Goal: Information Seeking & Learning: Learn about a topic

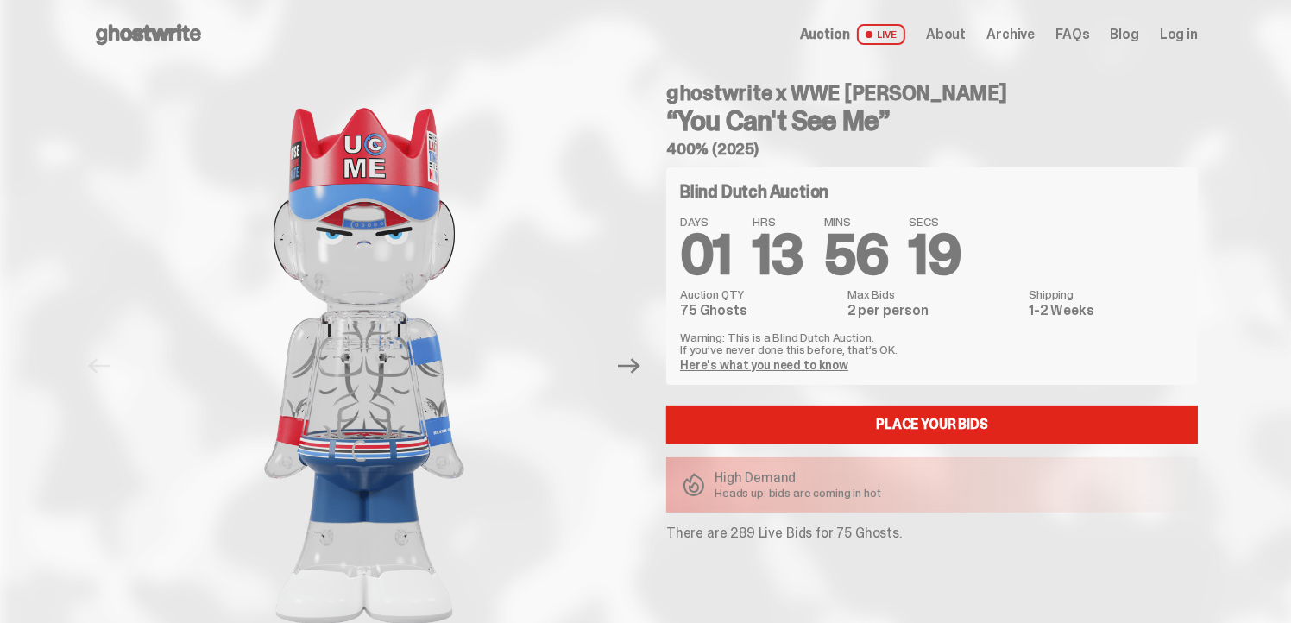
click at [780, 368] on link "Here's what you need to know" at bounding box center [764, 365] width 168 height 16
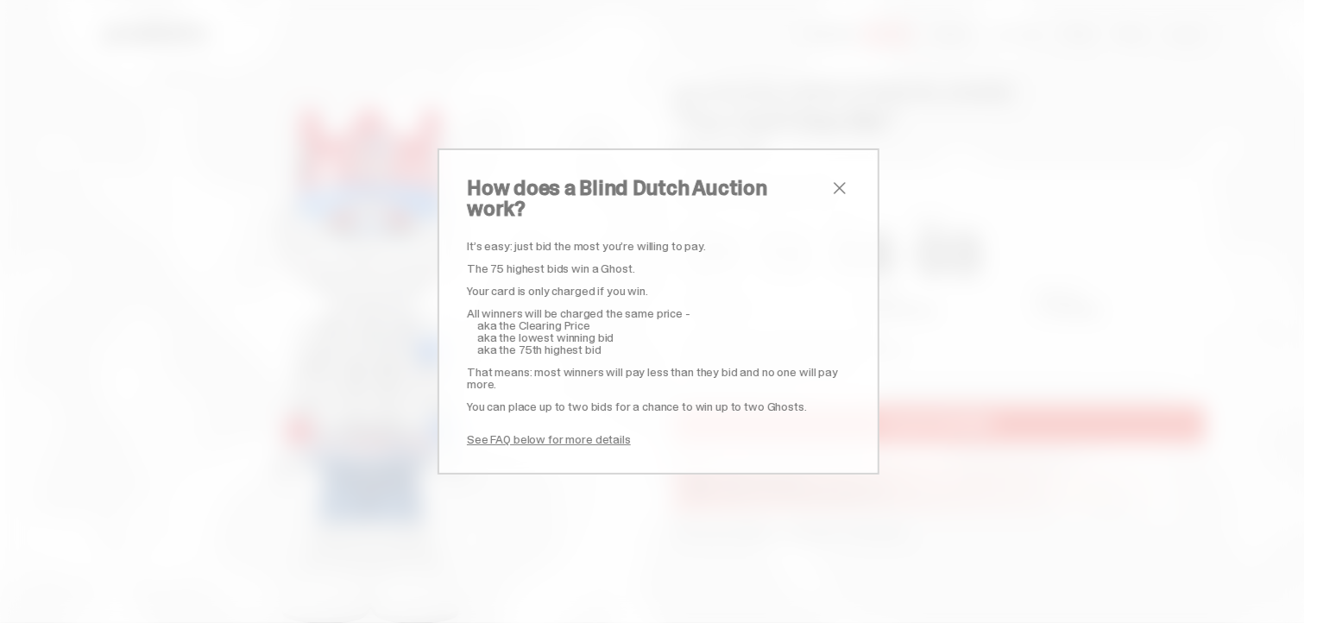
click at [574, 431] on link "See FAQ below for more details" at bounding box center [549, 439] width 164 height 16
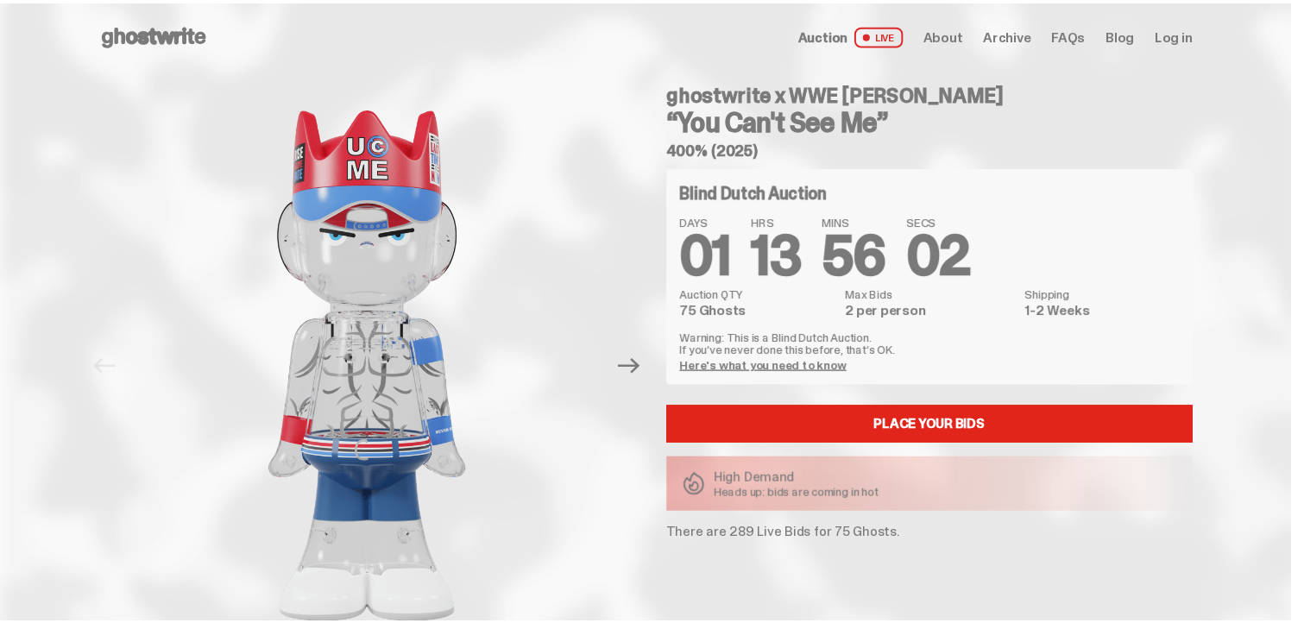
scroll to position [3321, 0]
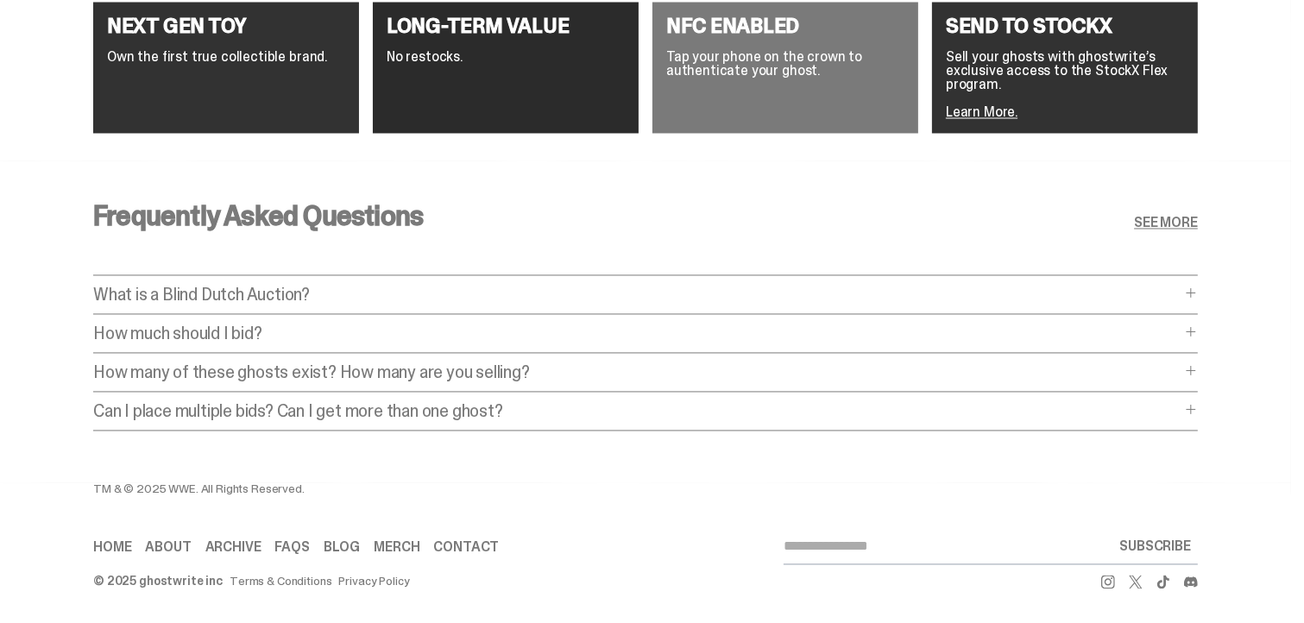
click at [543, 363] on p "How many of these ghosts exist? How many are you selling?" at bounding box center [636, 371] width 1087 height 17
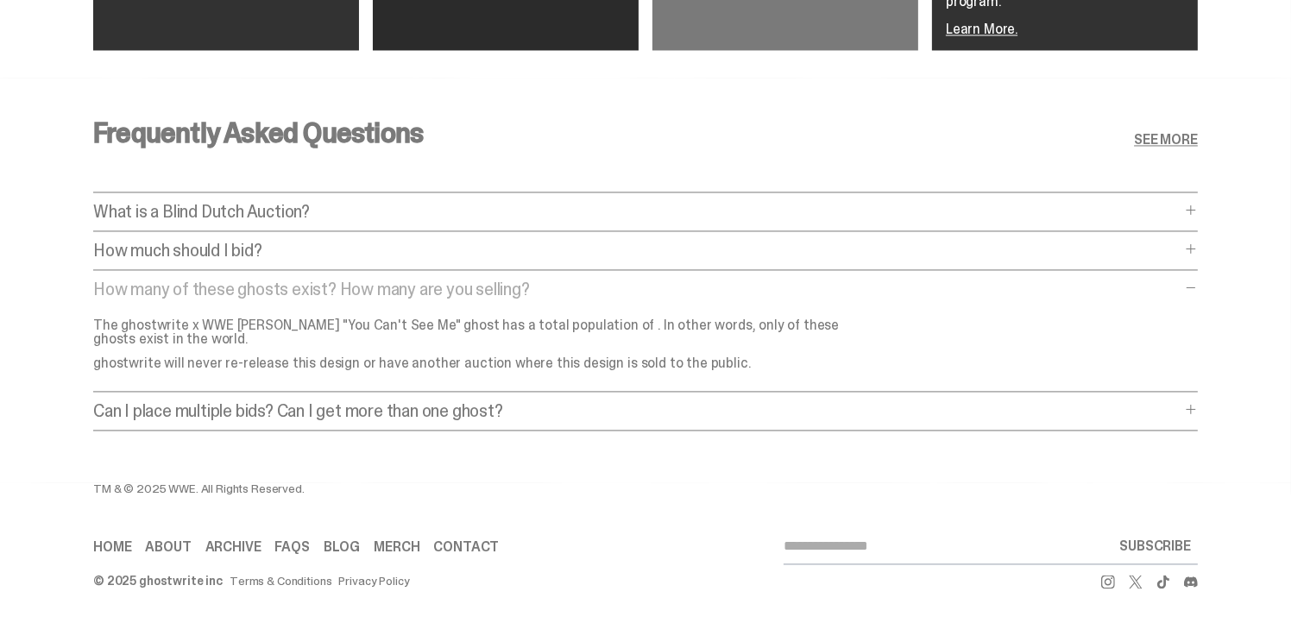
scroll to position [3404, 0]
click at [252, 551] on link "Archive" at bounding box center [233, 547] width 56 height 14
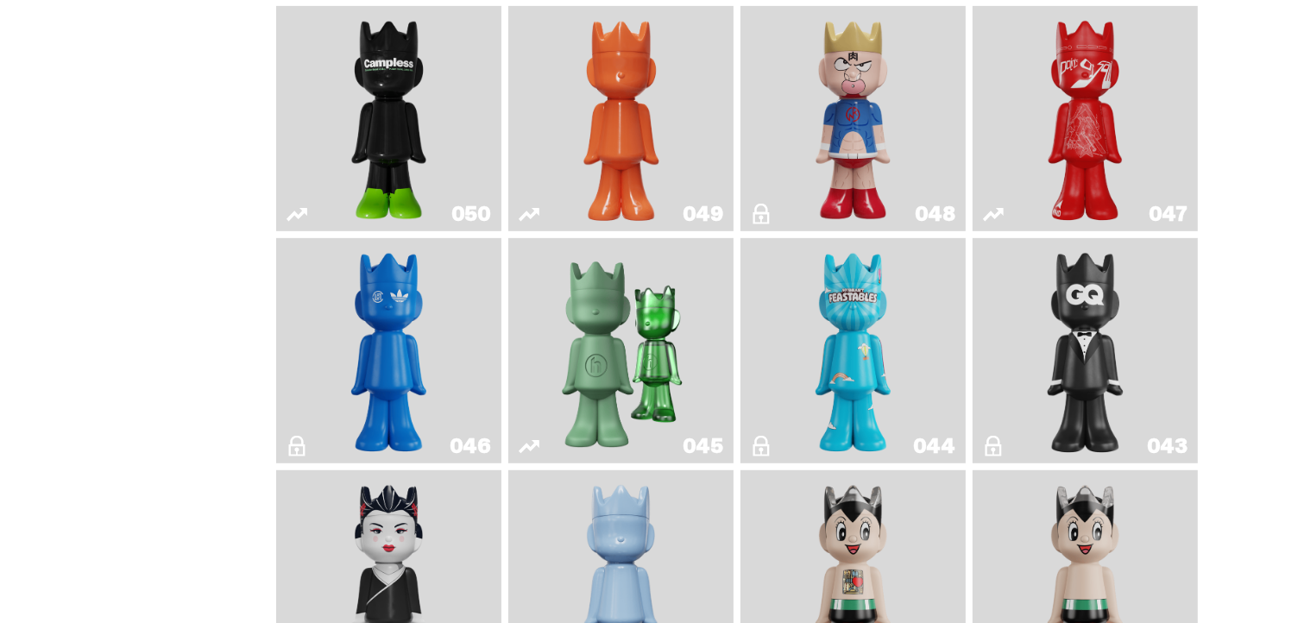
scroll to position [875, 0]
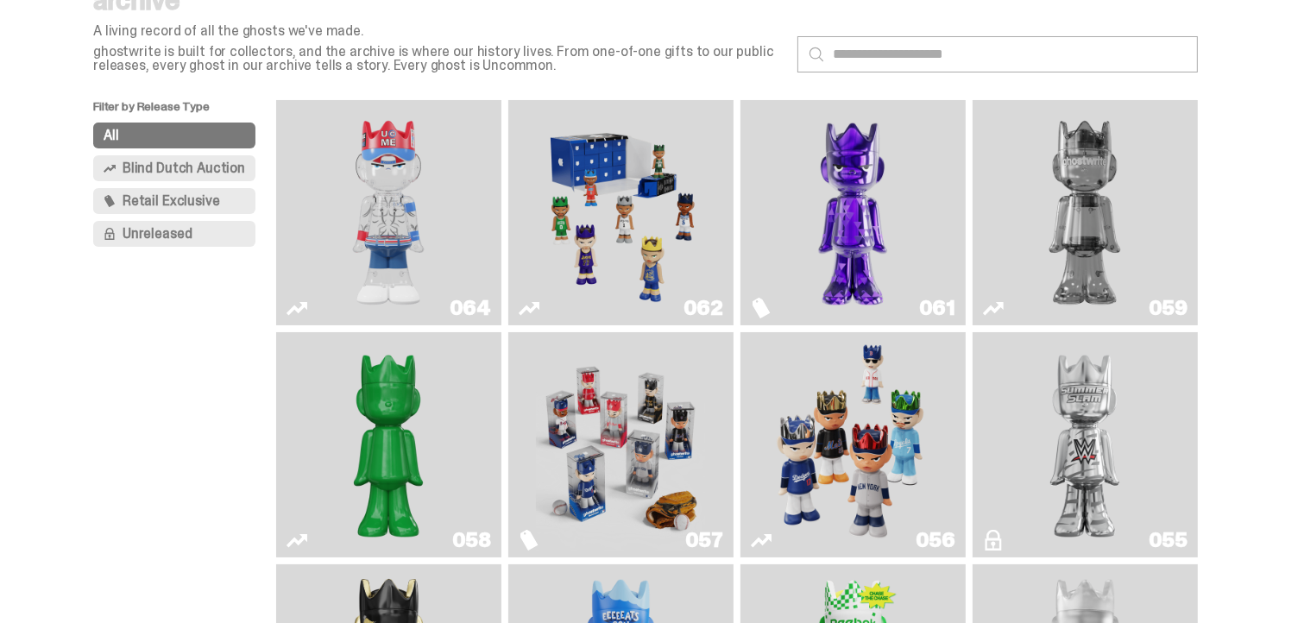
scroll to position [85, 0]
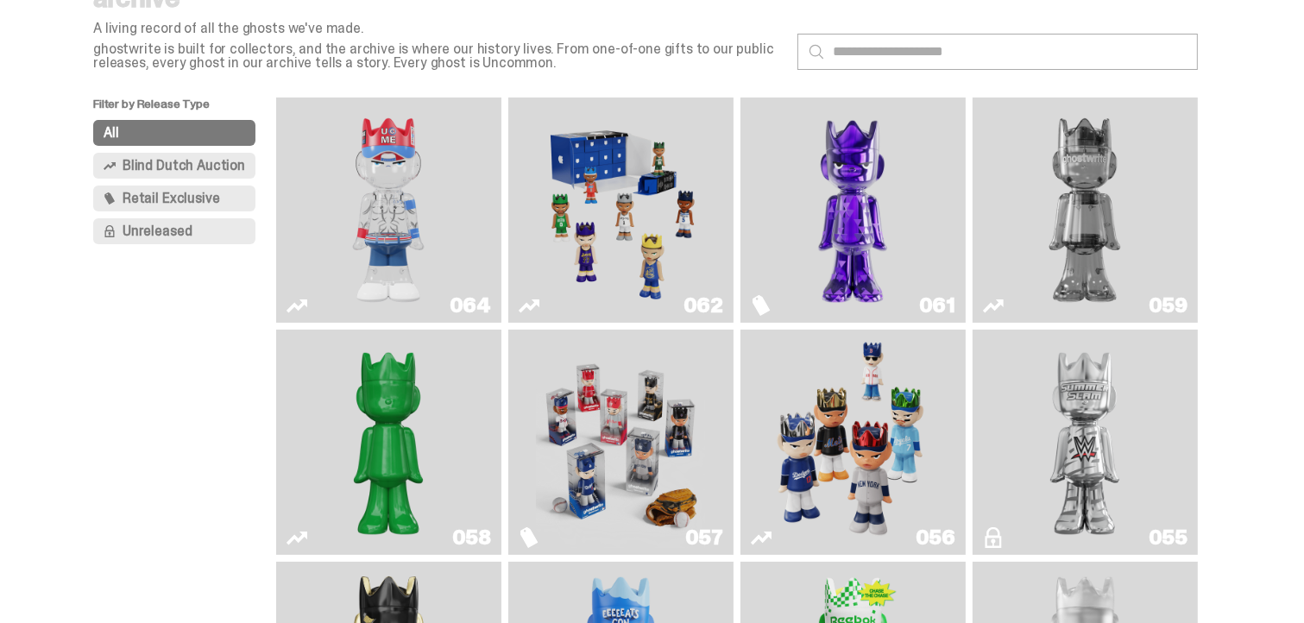
click at [1089, 422] on img "I Was There SummerSlam" at bounding box center [1084, 442] width 169 height 211
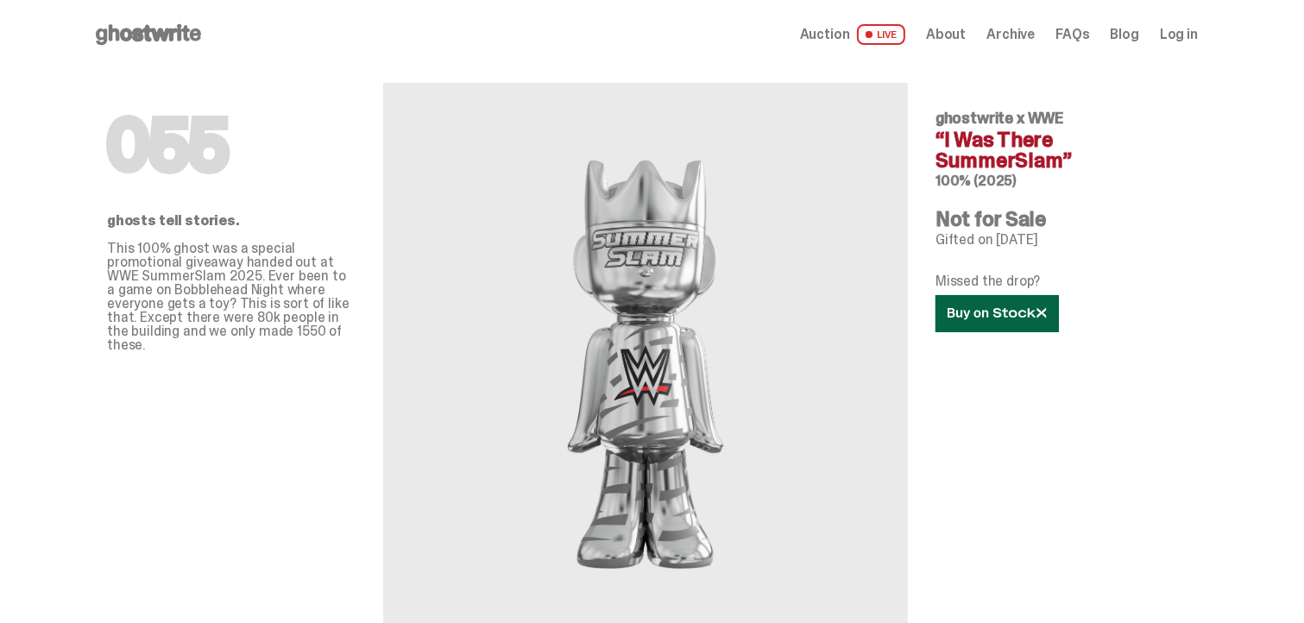
click at [1046, 315] on use at bounding box center [996, 313] width 98 height 12
